Goal: Navigation & Orientation: Go to known website

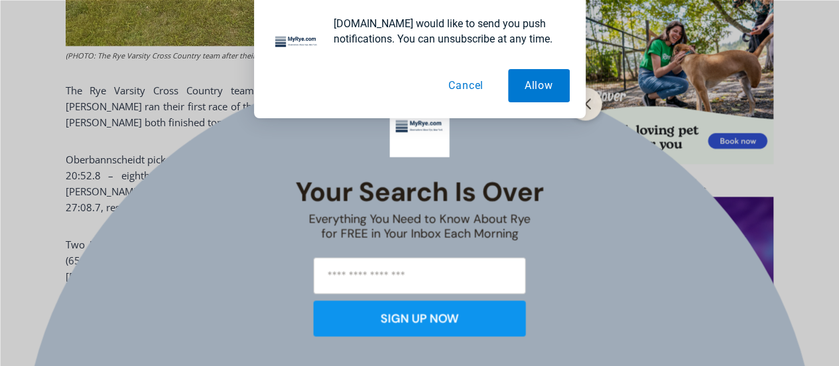
click at [482, 88] on button "Cancel" at bounding box center [466, 85] width 68 height 33
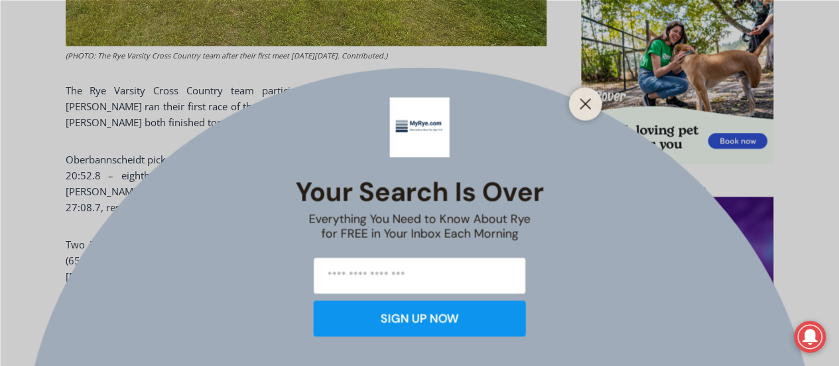
click at [595, 109] on div at bounding box center [585, 103] width 33 height 33
click at [588, 107] on line "Close" at bounding box center [585, 103] width 9 height 9
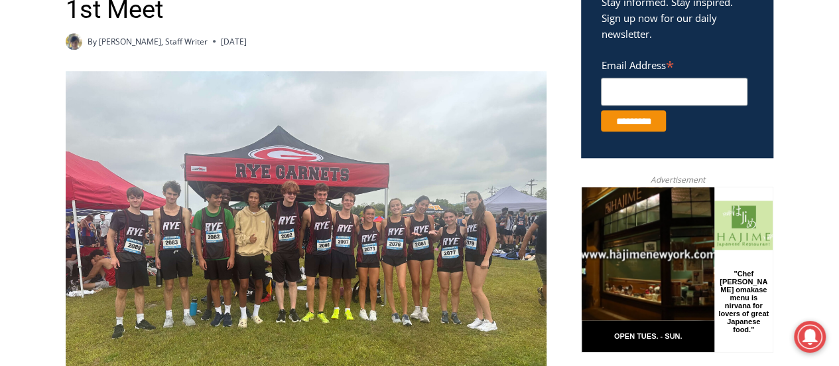
scroll to position [503, 0]
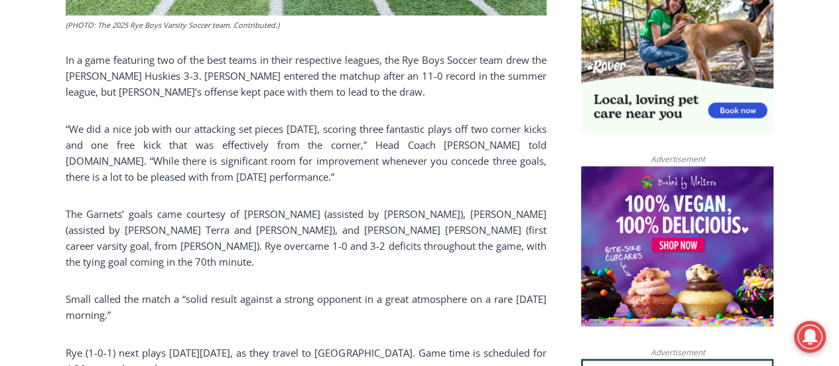
scroll to position [902, 0]
